Goal: Go to known website: Go to known website

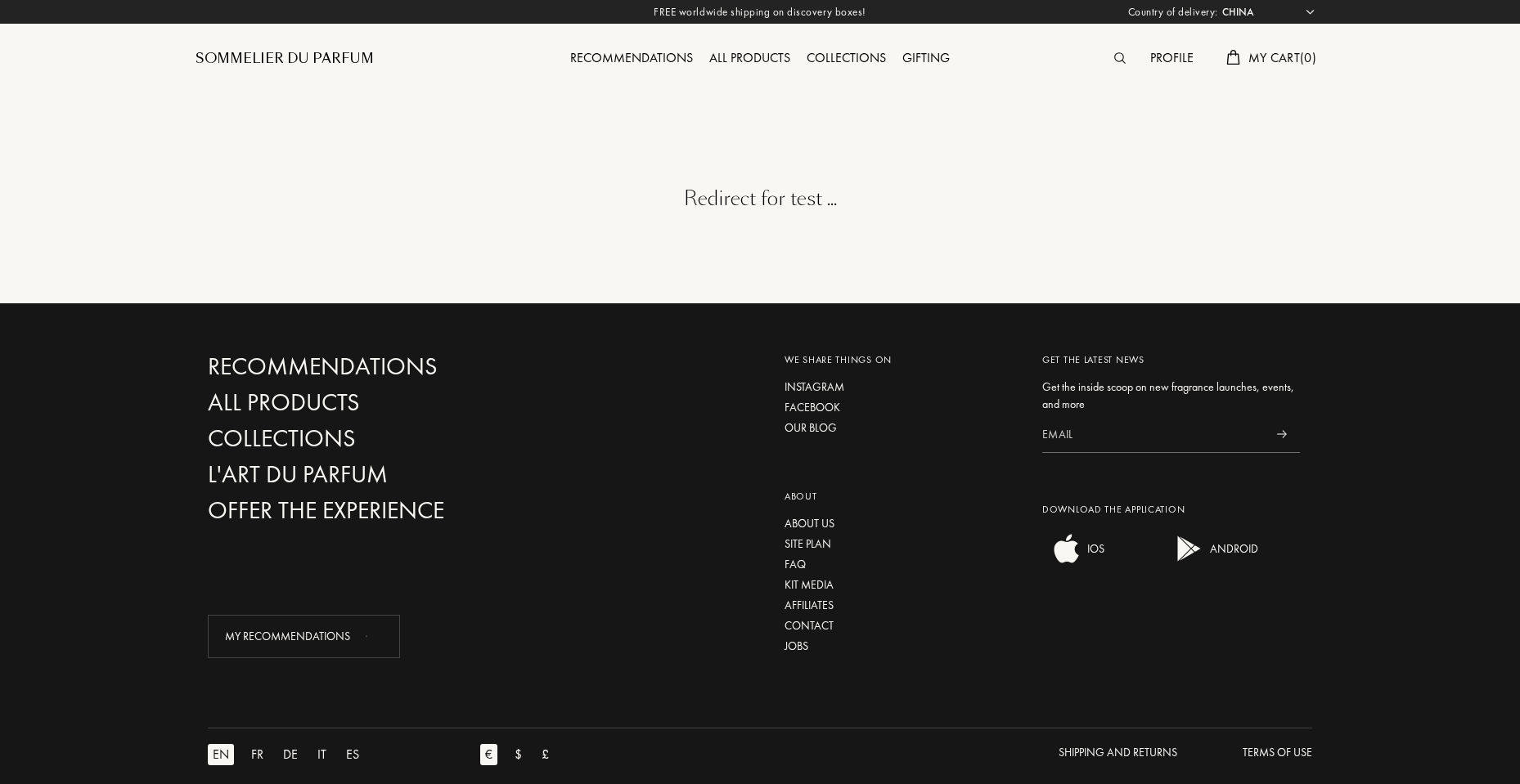
select select "CN"
click at [700, 164] on div at bounding box center [757, 84] width 1130 height 168
click at [526, 217] on div "Redirect for test ..." at bounding box center [757, 151] width 1130 height 303
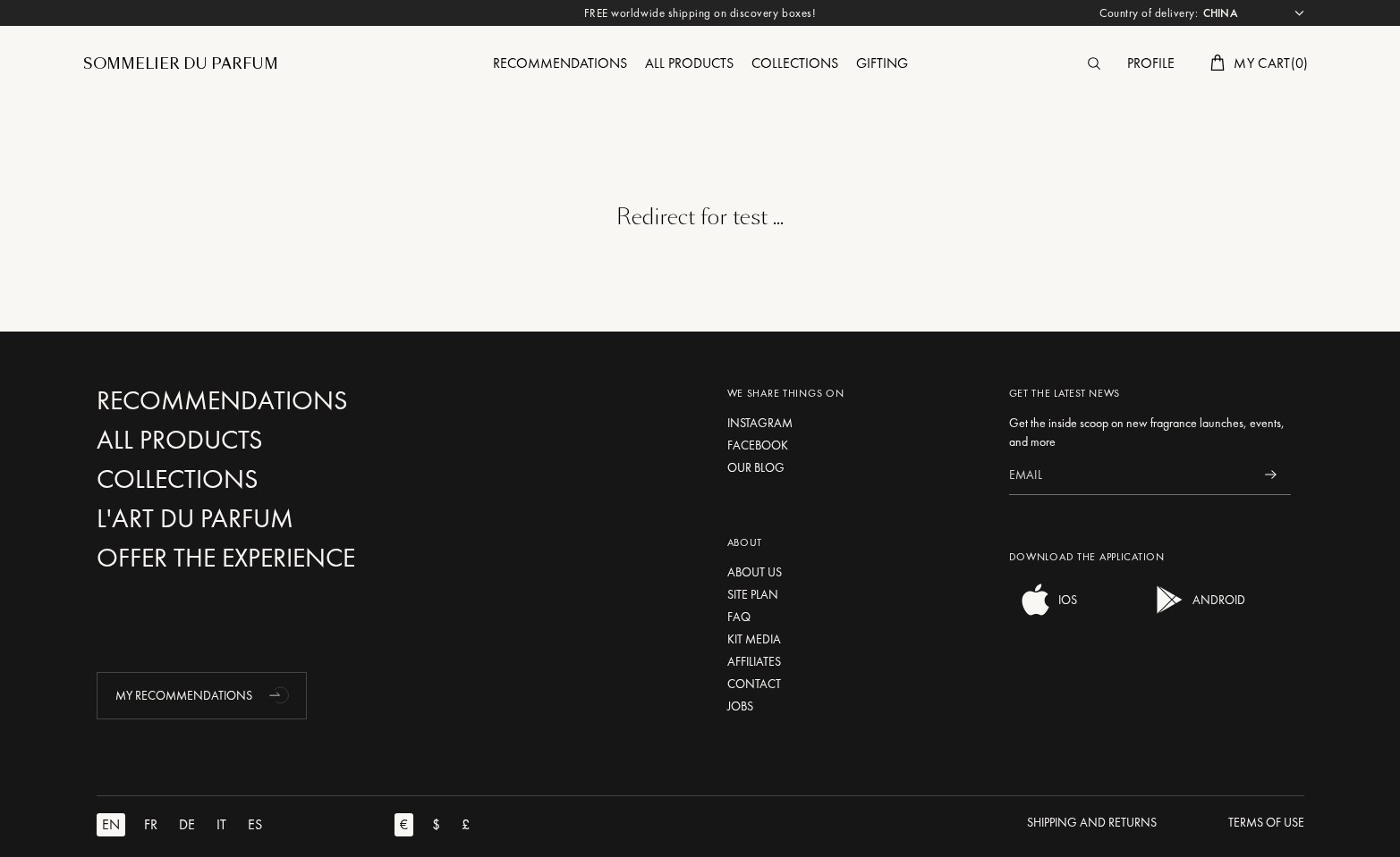
select select "CN"
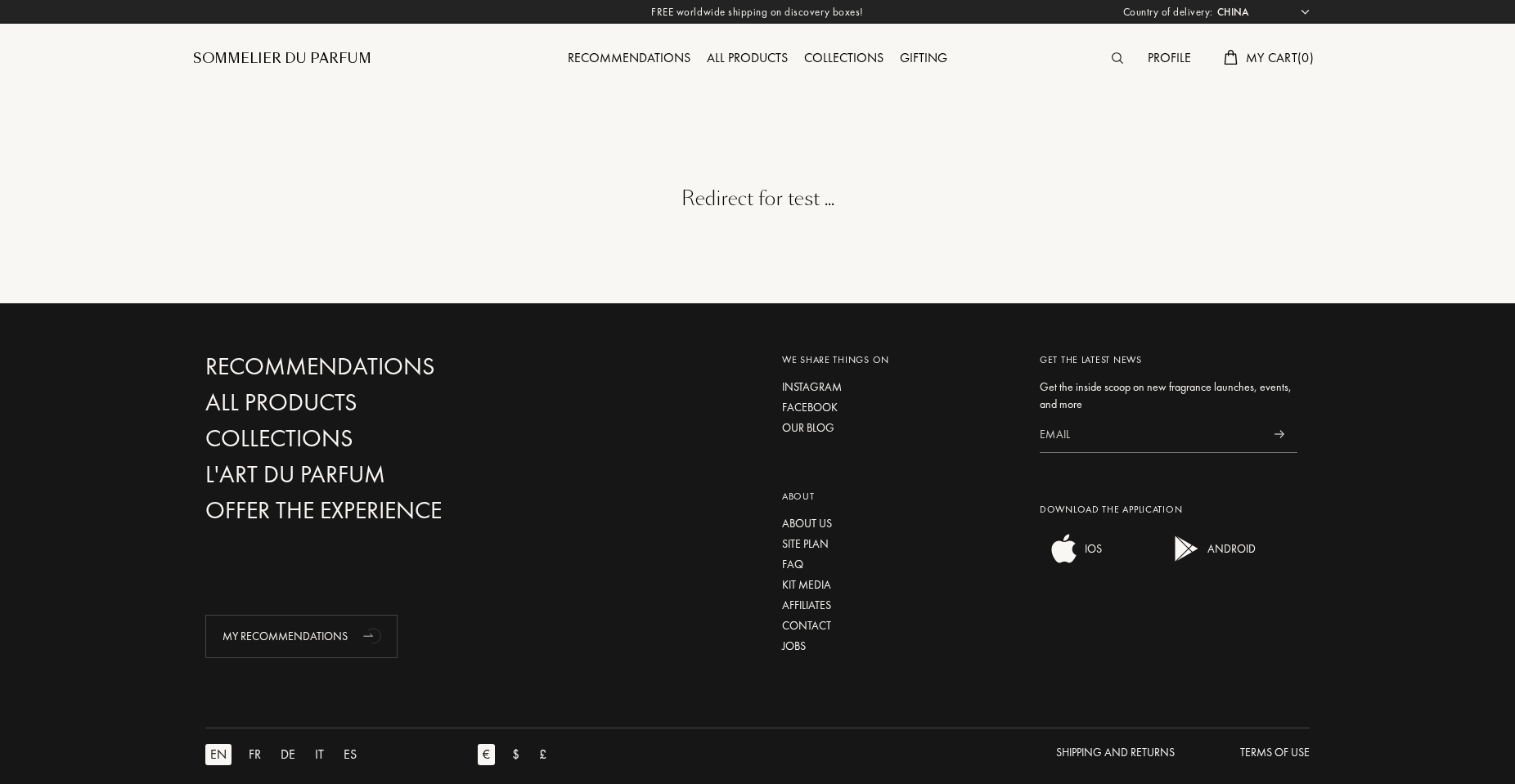
select select "CN"
